Goal: Task Accomplishment & Management: Manage account settings

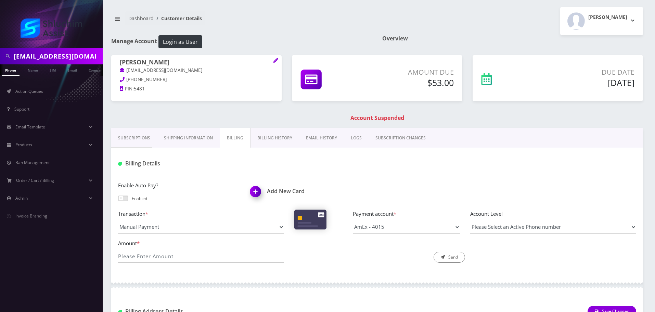
scroll to position [0, 5]
type input "[EMAIL_ADDRESS][DOMAIN_NAME]"
click at [140, 139] on link "Subscriptions" at bounding box center [134, 138] width 46 height 20
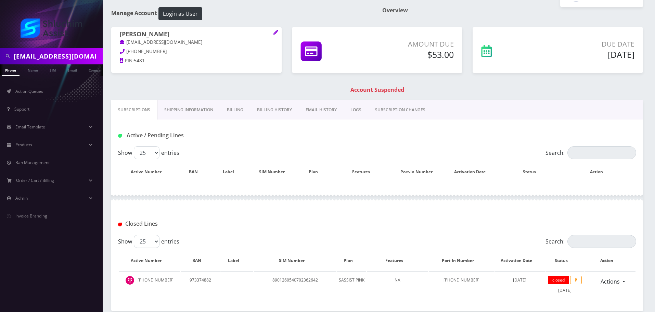
scroll to position [26, 0]
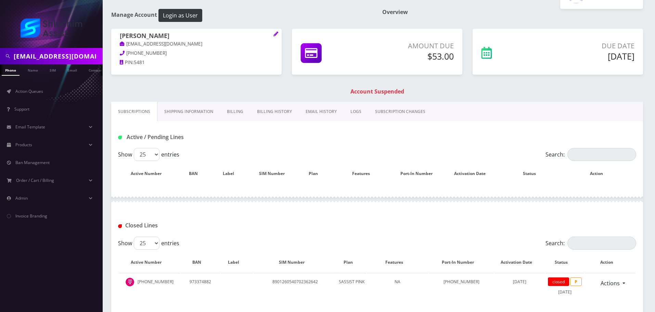
click at [223, 79] on div "Mordechai Sirota mottidenver@gmail.com 720-774-1235 PIN: 5481" at bounding box center [196, 55] width 181 height 53
click at [70, 65] on link "Email" at bounding box center [72, 69] width 16 height 11
click at [73, 60] on input "[EMAIL_ADDRESS][DOMAIN_NAME]" at bounding box center [57, 56] width 87 height 13
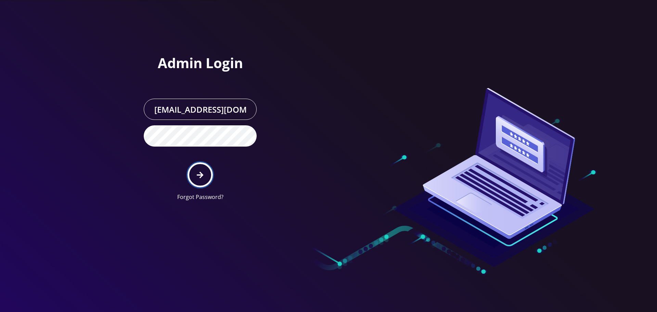
click at [205, 174] on button "submit" at bounding box center [200, 174] width 25 height 25
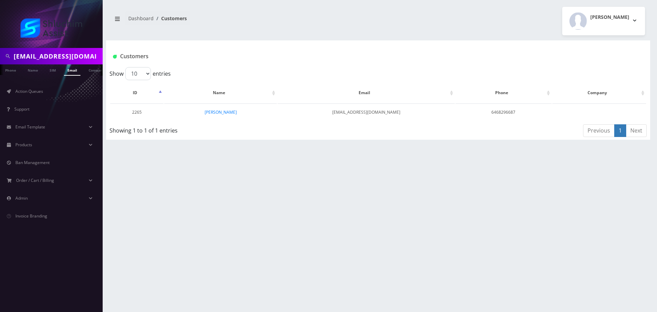
click at [78, 60] on input "[EMAIL_ADDRESS][DOMAIN_NAME]" at bounding box center [57, 56] width 87 height 13
click at [77, 73] on link "Email" at bounding box center [72, 69] width 16 height 11
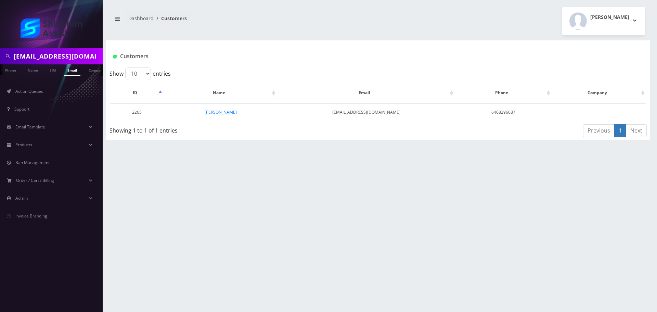
click at [225, 114] on link "[PERSON_NAME]" at bounding box center [221, 112] width 32 height 6
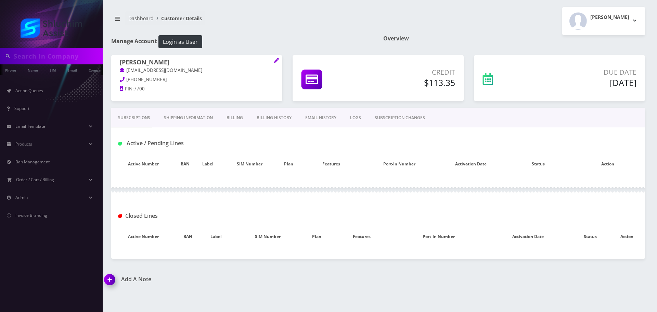
type input "[EMAIL_ADDRESS][DOMAIN_NAME]"
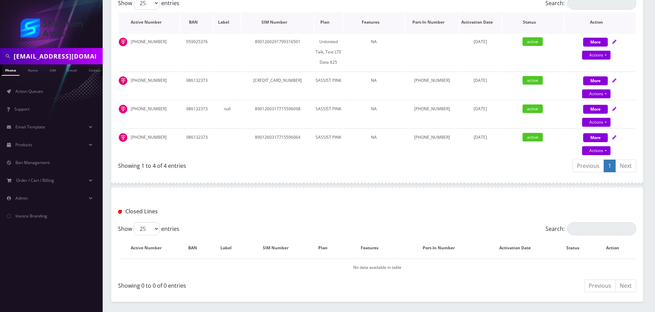
scroll to position [103, 0]
